Goal: Information Seeking & Learning: Learn about a topic

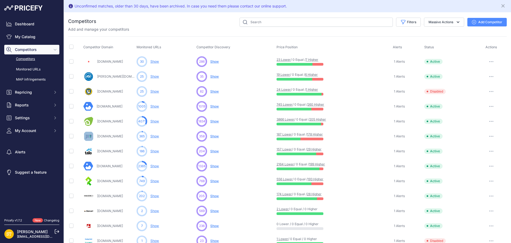
click at [314, 119] on link "205 Higher" at bounding box center [317, 119] width 17 height 4
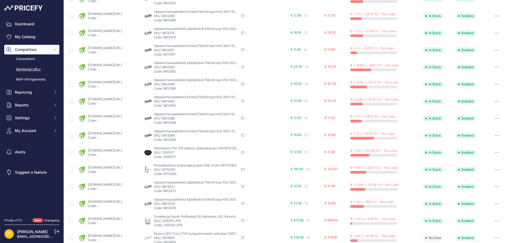
scroll to position [193, 0]
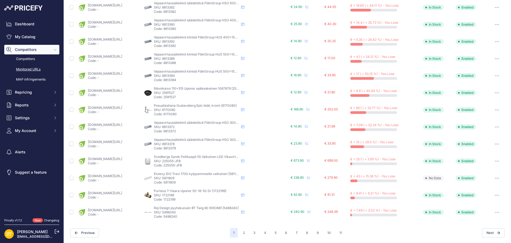
click at [192, 195] on p "SKU: 1722199" at bounding box center [196, 195] width 85 height 4
copy p "1722199"
click at [122, 191] on link "[DOMAIN_NAME][URL]" at bounding box center [105, 193] width 34 height 4
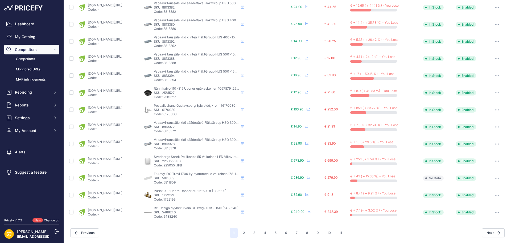
click at [492, 195] on button "button" at bounding box center [497, 194] width 11 height 7
click at [466, 239] on button "Disable" at bounding box center [479, 240] width 54 height 9
click at [192, 196] on p "SKU: 5488240" at bounding box center [196, 195] width 85 height 4
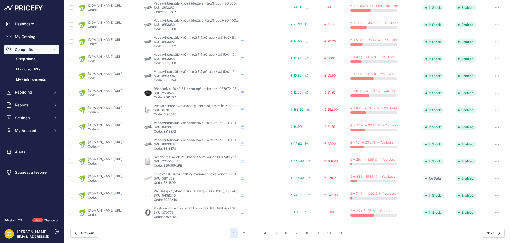
copy p "5488240"
click at [122, 193] on link "[DOMAIN_NAME][URL]" at bounding box center [105, 193] width 34 height 4
click at [493, 196] on button "button" at bounding box center [497, 194] width 11 height 7
click at [461, 240] on button "Disable" at bounding box center [479, 240] width 54 height 9
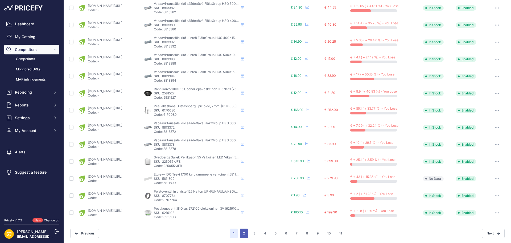
click at [241, 233] on button "2" at bounding box center [244, 233] width 8 height 10
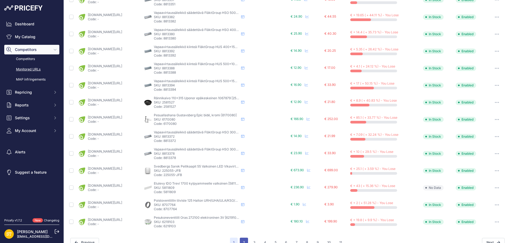
scroll to position [201, 0]
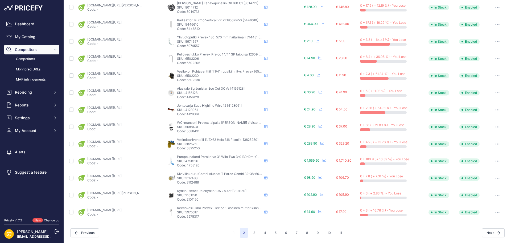
scroll to position [192, 0]
click at [190, 164] on p "Code: 4758126" at bounding box center [219, 166] width 85 height 4
click at [190, 161] on p "SKU: 4758126" at bounding box center [219, 161] width 85 height 4
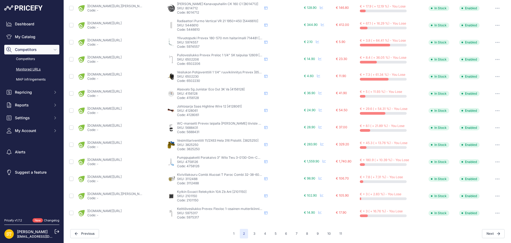
copy p "4758126"
click at [119, 160] on link "[DOMAIN_NAME][URL]" at bounding box center [104, 159] width 34 height 4
click at [193, 194] on p "SKU: 2101150" at bounding box center [219, 196] width 85 height 4
copy p "2101150"
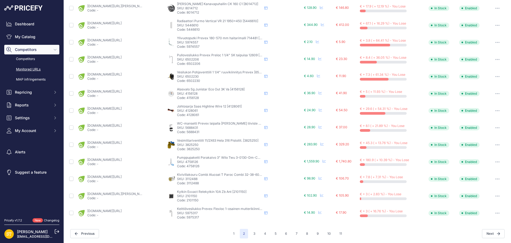
click at [122, 194] on link "[DOMAIN_NAME][URL][PERSON_NAME]" at bounding box center [117, 193] width 60 height 4
click at [190, 211] on p "SKU: 5975317" at bounding box center [219, 213] width 85 height 4
copy p "5975317"
click at [122, 213] on p "Code: -" at bounding box center [104, 215] width 34 height 4
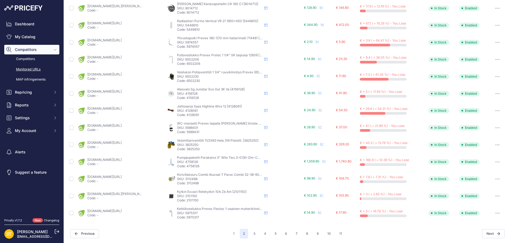
click at [122, 210] on link "[DOMAIN_NAME][URL]" at bounding box center [104, 210] width 34 height 4
click at [187, 93] on p "SKU: 4156128" at bounding box center [219, 93] width 85 height 4
copy p "4156128"
click at [109, 90] on link "[DOMAIN_NAME][URL]" at bounding box center [104, 91] width 34 height 4
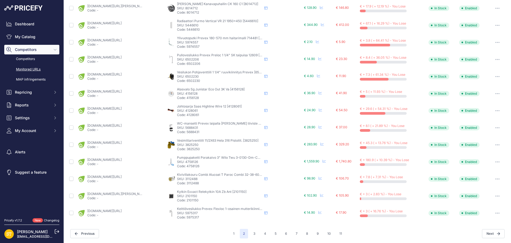
click at [499, 93] on icon "button" at bounding box center [499, 93] width 1 height 1
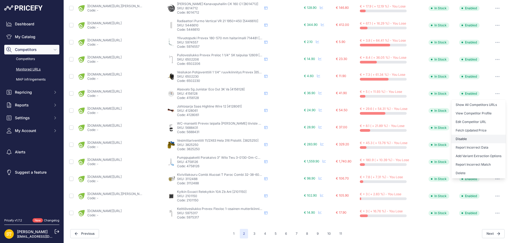
click at [462, 140] on button "Disable" at bounding box center [479, 138] width 54 height 9
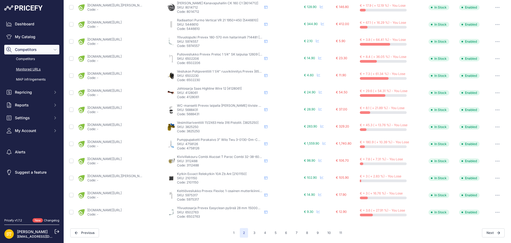
scroll to position [192, 0]
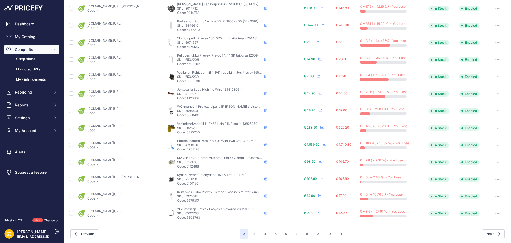
click at [190, 126] on p "SKU: 3825250" at bounding box center [219, 128] width 85 height 4
copy p "3825250"
click at [122, 126] on link "[DOMAIN_NAME][URL]" at bounding box center [104, 126] width 34 height 4
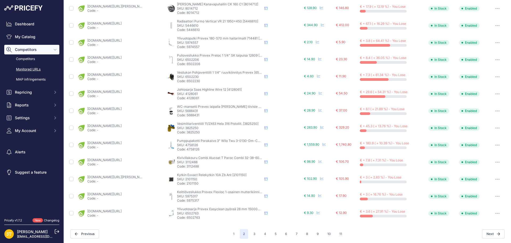
click at [190, 163] on p "SKU: 3112488" at bounding box center [219, 162] width 85 height 4
copy p "3112488"
click at [122, 161] on link "[DOMAIN_NAME][URL]" at bounding box center [104, 160] width 34 height 4
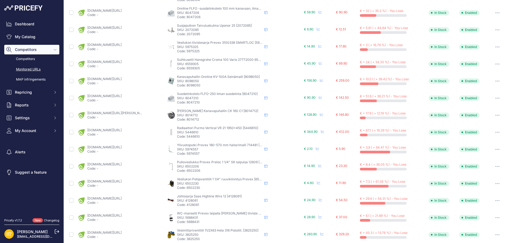
click at [191, 47] on p "SKU: 5975325" at bounding box center [219, 47] width 85 height 4
copy p "5975325"
click at [108, 43] on link "[DOMAIN_NAME][URL]" at bounding box center [104, 45] width 34 height 4
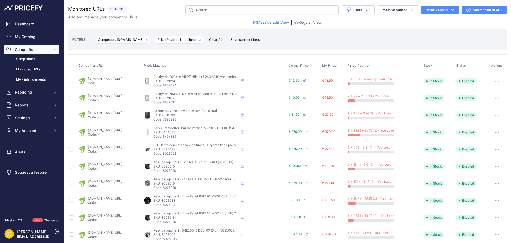
scroll to position [192, 0]
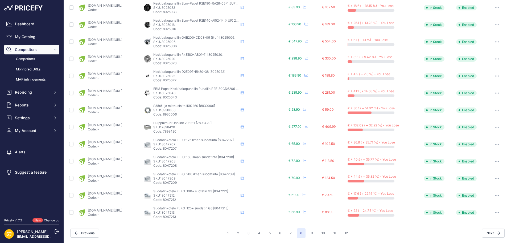
click at [193, 194] on p "SKU: 8047212" at bounding box center [195, 195] width 85 height 4
copy p "8047212"
click at [122, 195] on div "karelianstore.fi/products/suodatinkotelo-onnline-flko-100-g3-suodattimella?_pos…" at bounding box center [105, 195] width 34 height 9
click at [122, 192] on link "karelianstore.fi/products/suodatinkotelo-onnline-flko-100-g3-suodattimella?_pos…" at bounding box center [105, 193] width 34 height 4
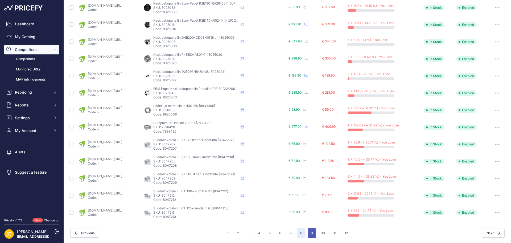
click at [308, 232] on button "9" at bounding box center [312, 233] width 9 height 10
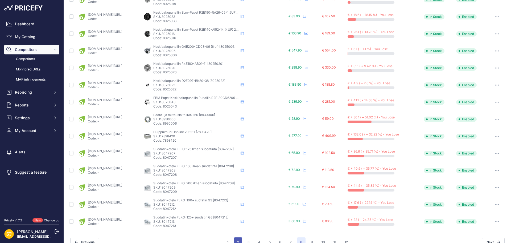
scroll to position [202, 0]
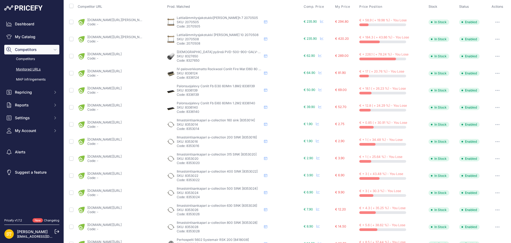
scroll to position [32, 0]
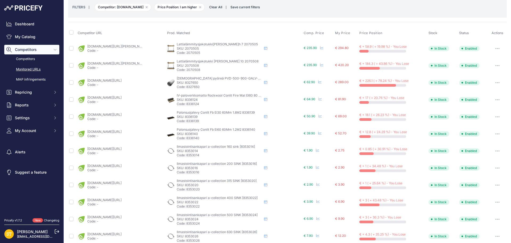
click at [188, 47] on p "SKU: 2070505" at bounding box center [219, 48] width 85 height 4
copy p "2070505"
click at [132, 47] on link "karelianstore.fi/products/lattialammitysjakotukki-roth-4-lahto?prirule_jdsnikfk…" at bounding box center [117, 46] width 60 height 4
